Goal: Task Accomplishment & Management: Manage account settings

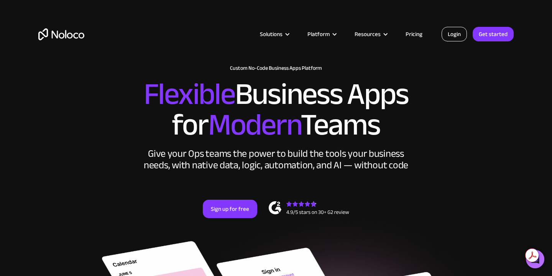
click at [454, 31] on link "Login" at bounding box center [453, 34] width 25 height 15
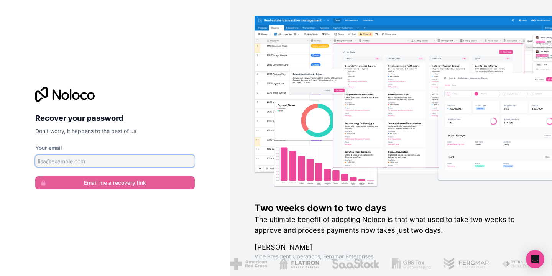
click at [113, 160] on input "Your email" at bounding box center [114, 161] width 159 height 12
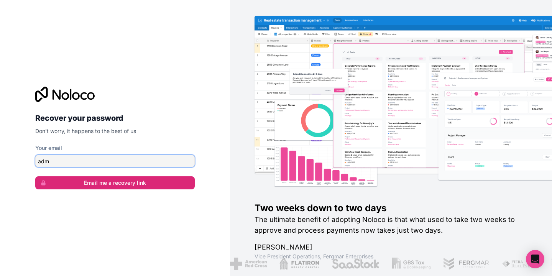
type input "[EMAIL_ADDRESS][DOMAIN_NAME]"
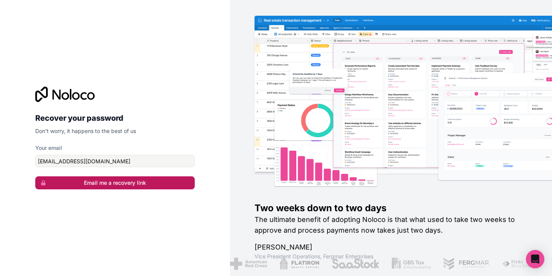
click at [99, 183] on button "Email me a recovery link" at bounding box center [114, 182] width 159 height 13
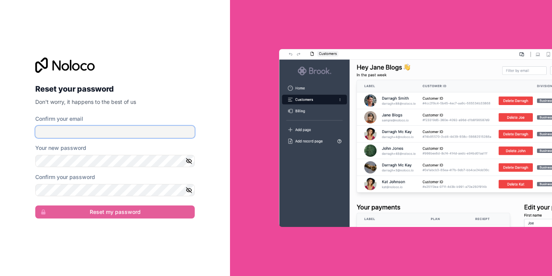
click at [98, 130] on input "Confirm your email" at bounding box center [114, 132] width 159 height 12
type input "[EMAIL_ADDRESS][DOMAIN_NAME]"
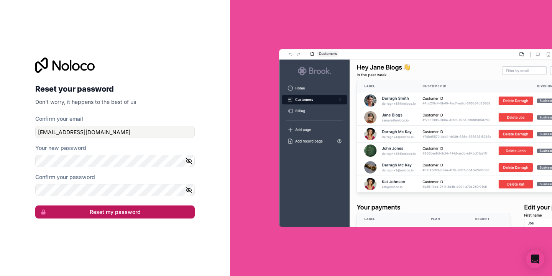
click at [106, 214] on button "Reset my password" at bounding box center [114, 211] width 159 height 13
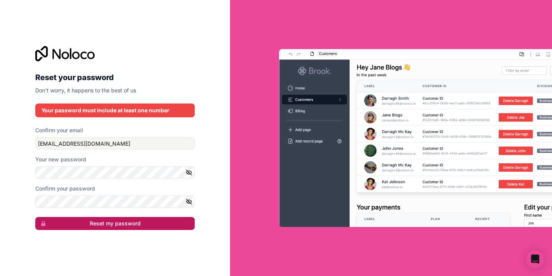
click at [105, 219] on button "Reset my password" at bounding box center [114, 223] width 159 height 13
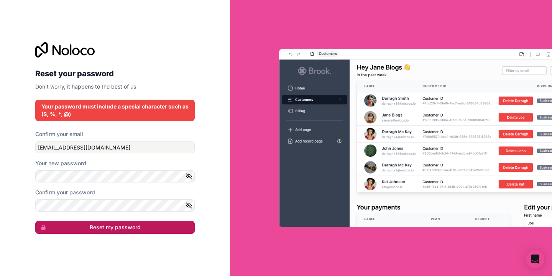
click at [111, 228] on button "Reset my password" at bounding box center [114, 227] width 159 height 13
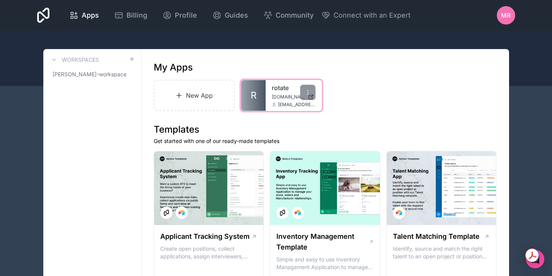
click at [253, 94] on span "R" at bounding box center [253, 95] width 6 height 12
